Goal: Task Accomplishment & Management: Manage account settings

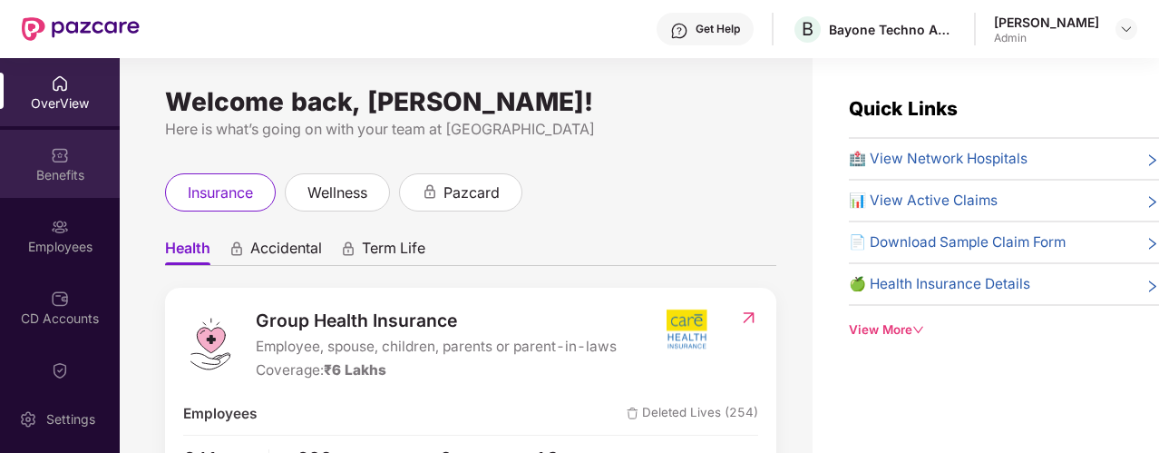
click at [54, 154] on img at bounding box center [60, 155] width 18 height 18
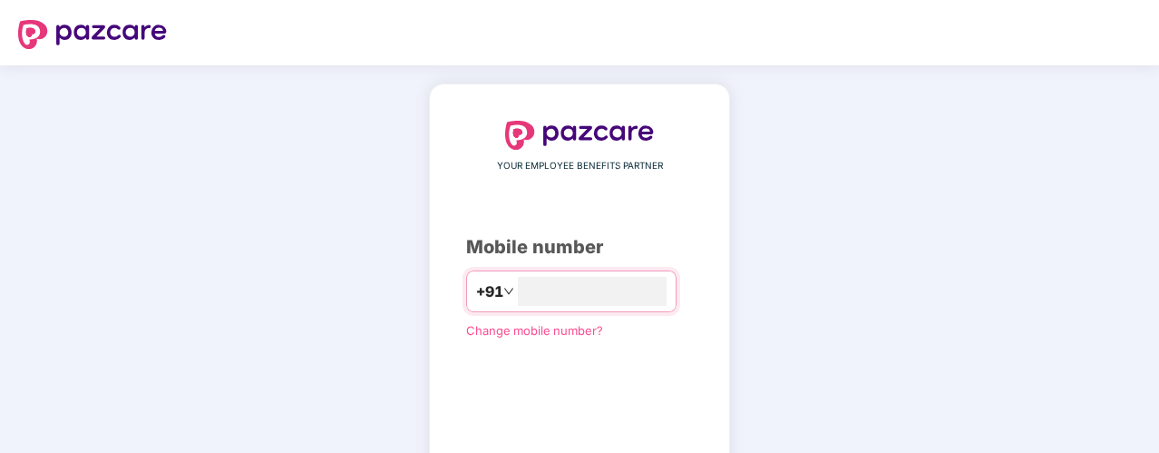
scroll to position [120, 0]
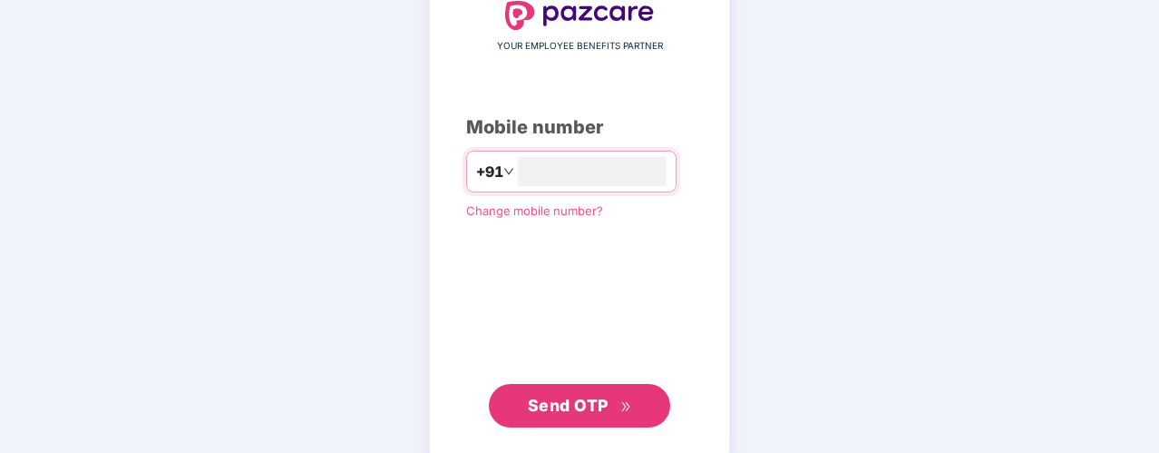
type input "**********"
click at [588, 400] on span "Send OTP" at bounding box center [568, 405] width 81 height 19
